Goal: Register for event/course

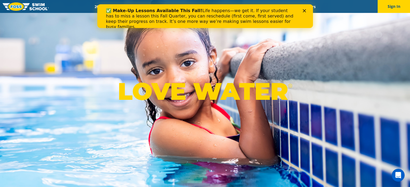
click at [306, 12] on div "Close" at bounding box center [304, 10] width 5 height 3
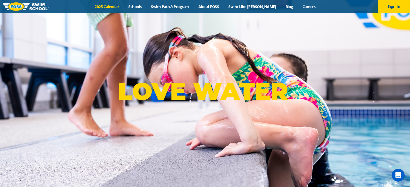
click at [114, 6] on link "2025 Calendar" at bounding box center [107, 6] width 34 height 5
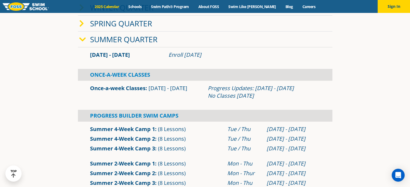
scroll to position [135, 0]
click at [47, 100] on section "Winter Quarter Jan 2 - Mar 12 Enroll Nov 12, 2024 Once-A-Week Classes" at bounding box center [204, 178] width 323 height 363
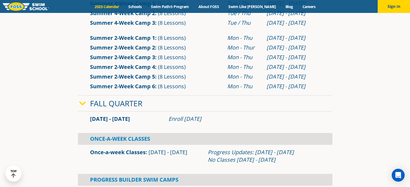
scroll to position [269, 0]
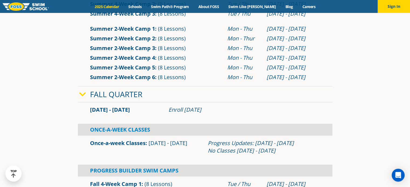
click at [118, 78] on link "Summer 2-Week Camp 6" at bounding box center [122, 77] width 65 height 7
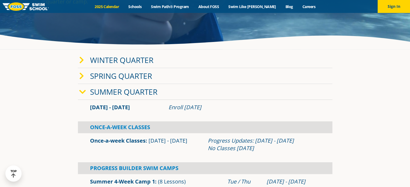
scroll to position [50, 0]
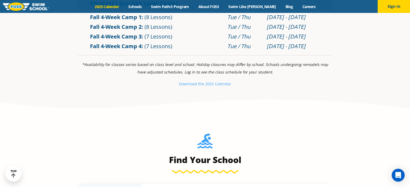
scroll to position [427, 0]
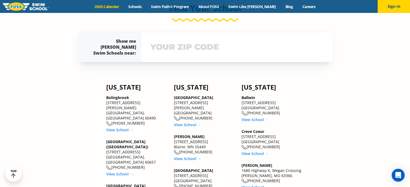
click at [158, 44] on input "text" at bounding box center [237, 47] width 176 height 16
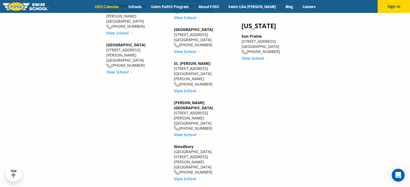
scroll to position [943, 0]
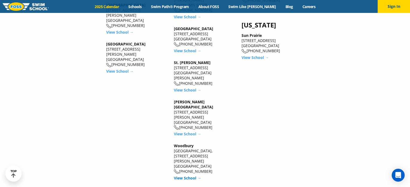
click at [188, 175] on link "View School →" at bounding box center [187, 177] width 27 height 5
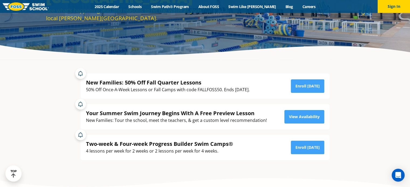
scroll to position [81, 0]
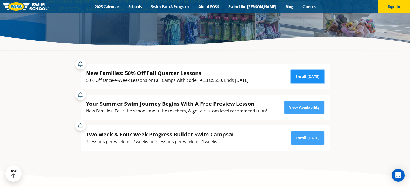
click at [310, 75] on link "Enroll Today" at bounding box center [307, 76] width 33 height 13
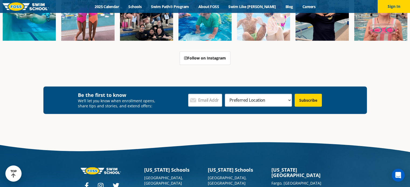
scroll to position [700, 0]
